Goal: Information Seeking & Learning: Learn about a topic

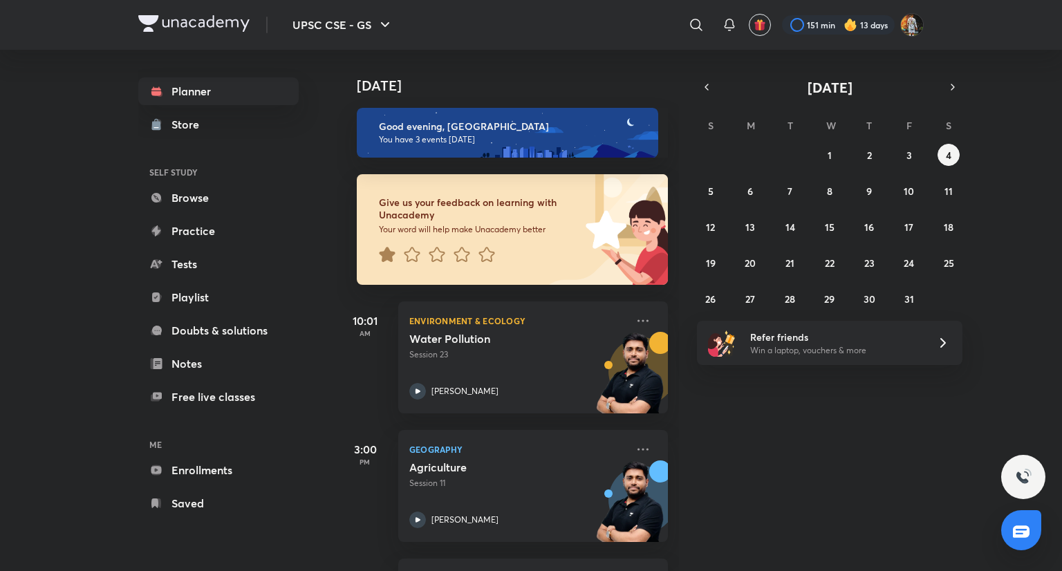
scroll to position [84, 0]
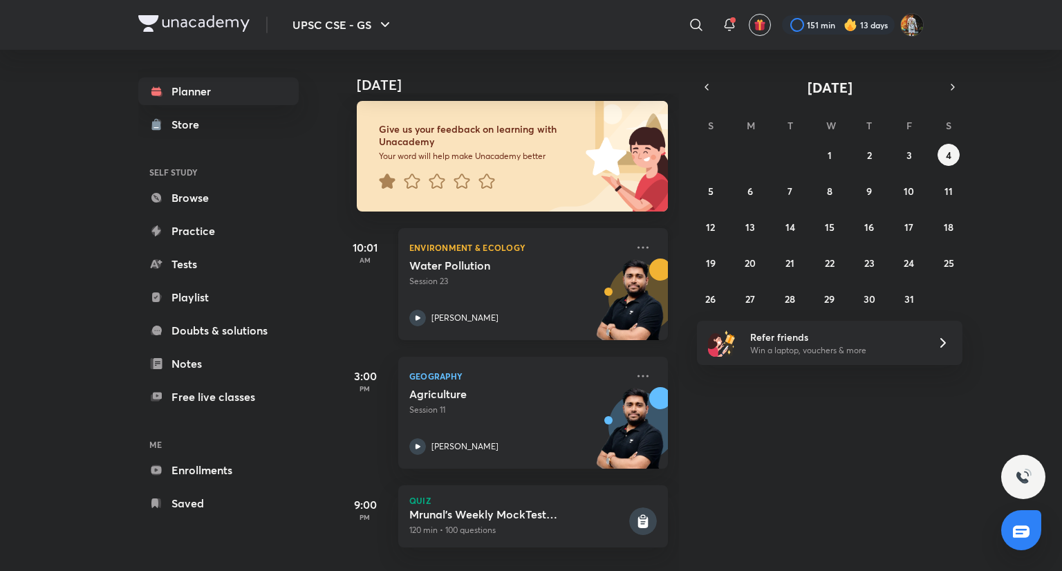
click at [544, 310] on div "[PERSON_NAME]" at bounding box center [517, 318] width 217 height 17
